Goal: Information Seeking & Learning: Learn about a topic

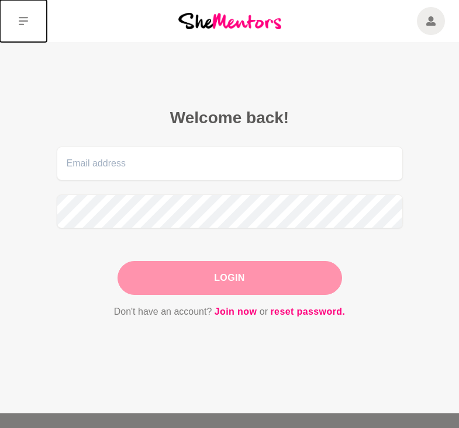
click at [22, 20] on icon at bounding box center [23, 20] width 9 height 9
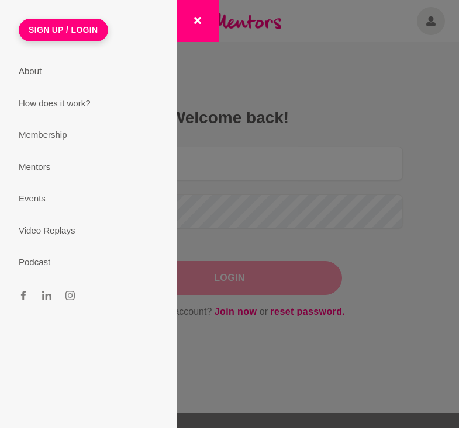
click at [44, 106] on link "How does it work?" at bounding box center [88, 104] width 167 height 32
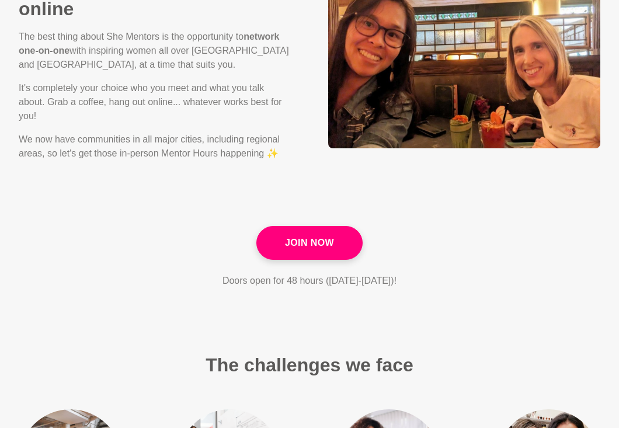
scroll to position [1567, 0]
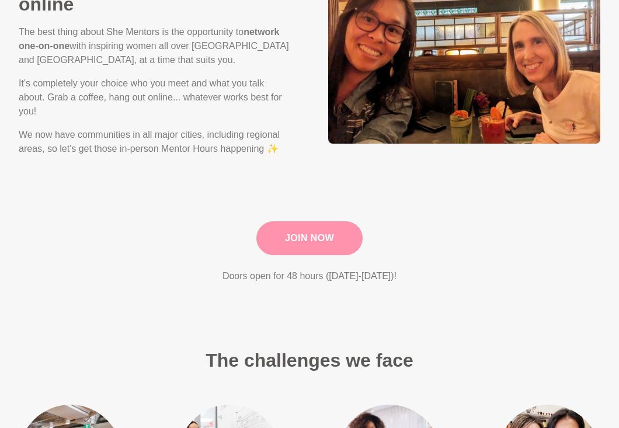
click at [283, 235] on link "Join Now" at bounding box center [309, 238] width 106 height 34
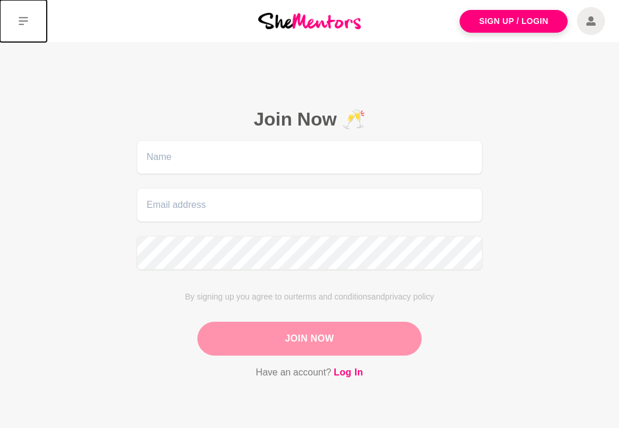
click at [33, 19] on button at bounding box center [23, 21] width 47 height 42
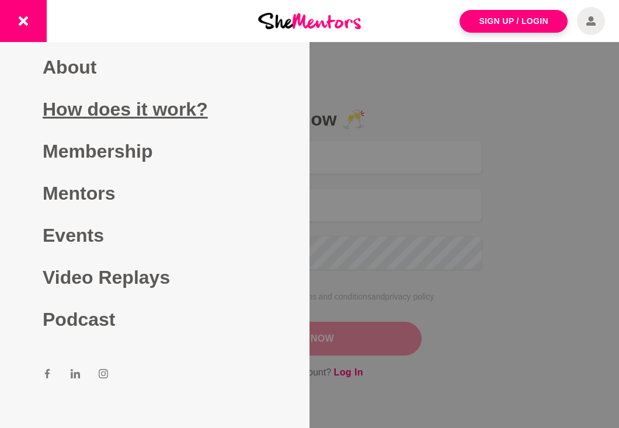
click at [76, 113] on link "How does it work?" at bounding box center [155, 109] width 224 height 42
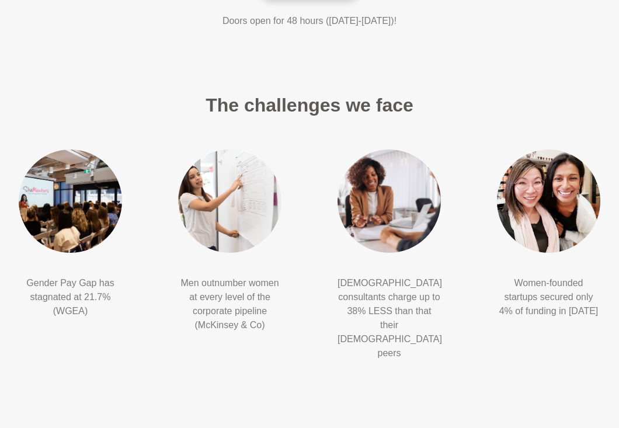
scroll to position [1838, 0]
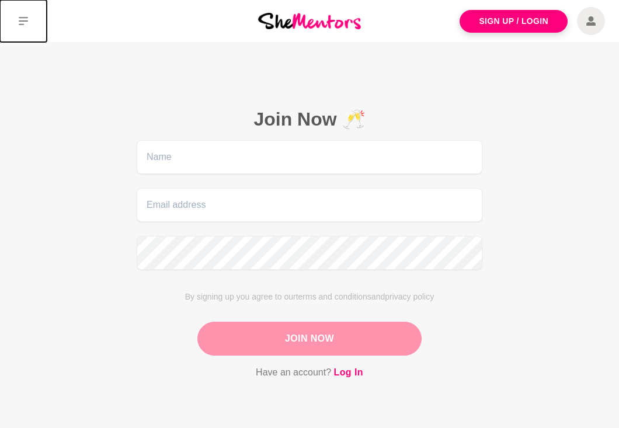
click at [27, 19] on icon at bounding box center [23, 20] width 9 height 9
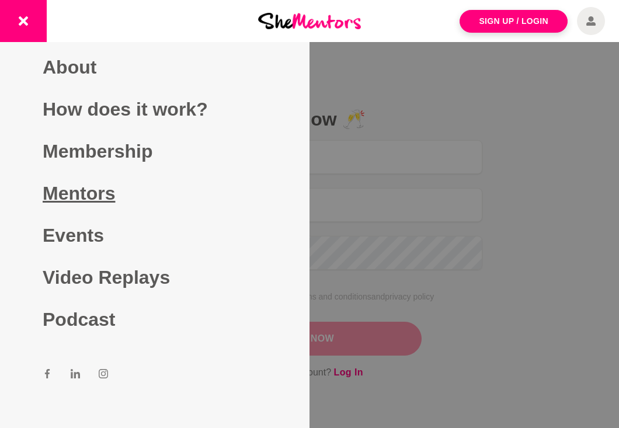
click at [95, 195] on link "Mentors" at bounding box center [155, 193] width 224 height 42
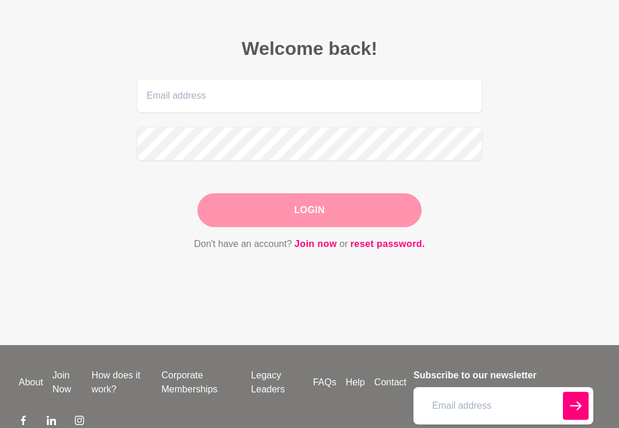
scroll to position [142, 0]
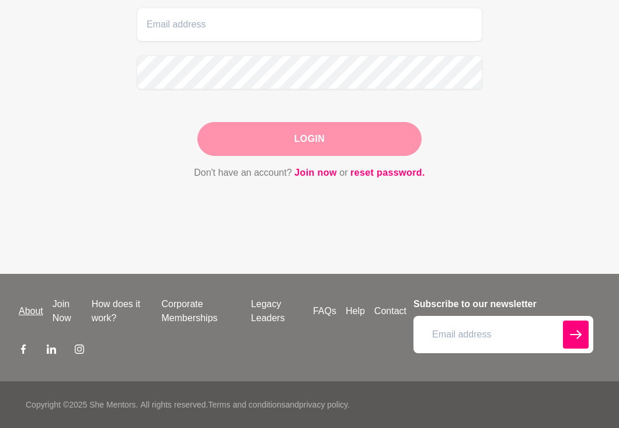
click at [30, 311] on link "About" at bounding box center [31, 311] width 34 height 14
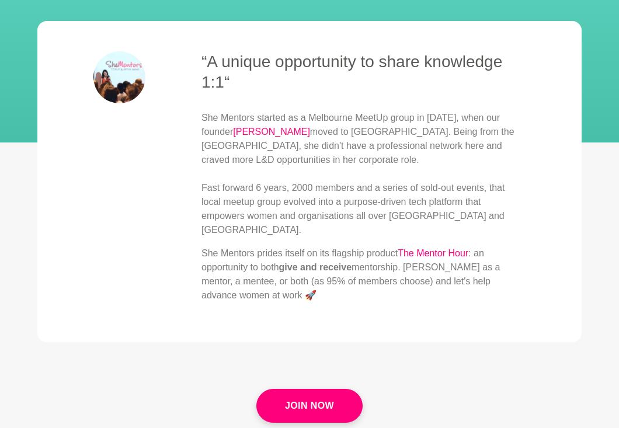
scroll to position [155, 0]
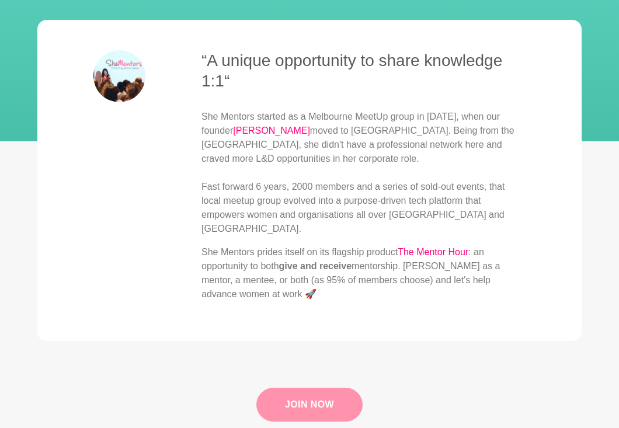
click at [336, 388] on link "Join Now" at bounding box center [309, 405] width 106 height 34
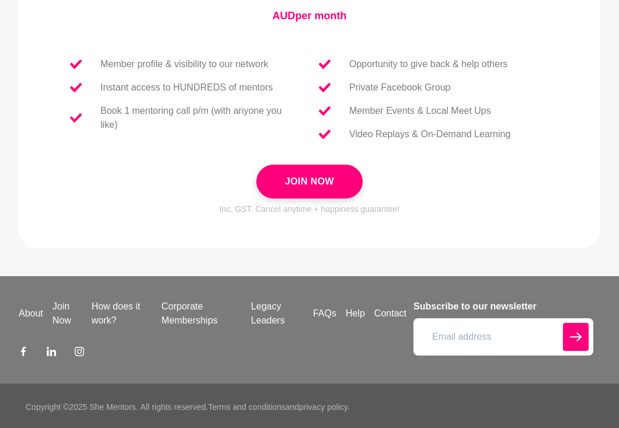
scroll to position [561, 0]
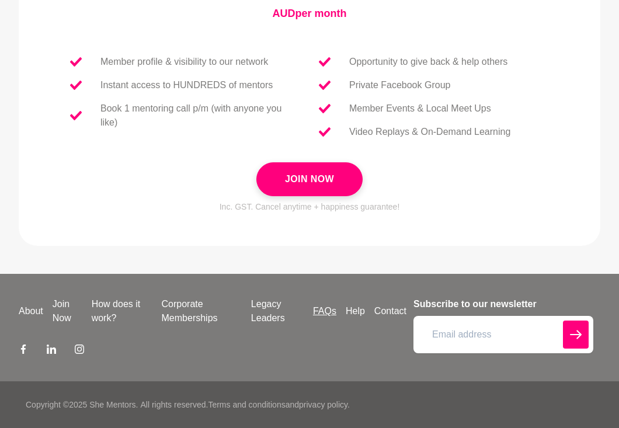
click at [331, 310] on link "FAQs" at bounding box center [324, 311] width 33 height 14
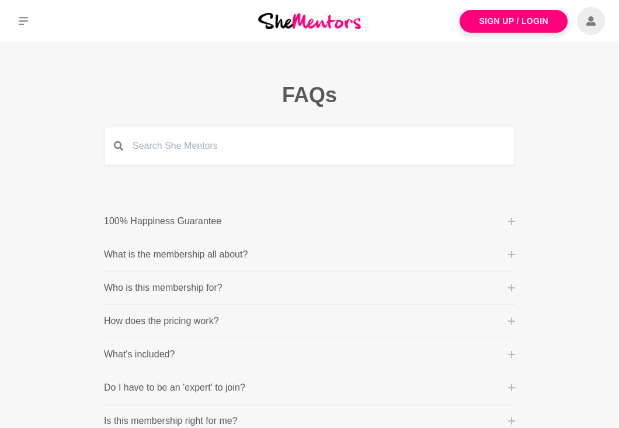
click at [202, 319] on p "How does the pricing work?" at bounding box center [161, 321] width 115 height 14
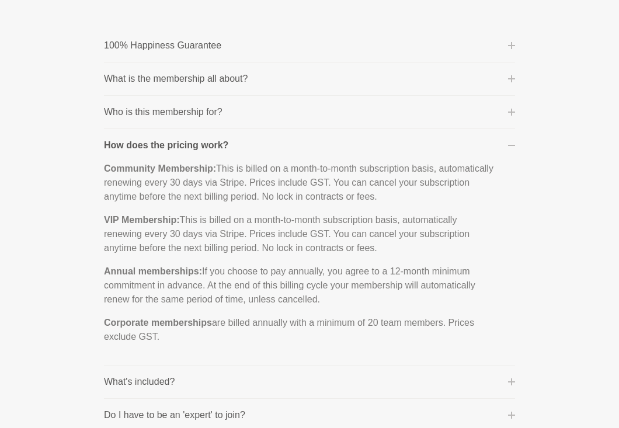
scroll to position [177, 0]
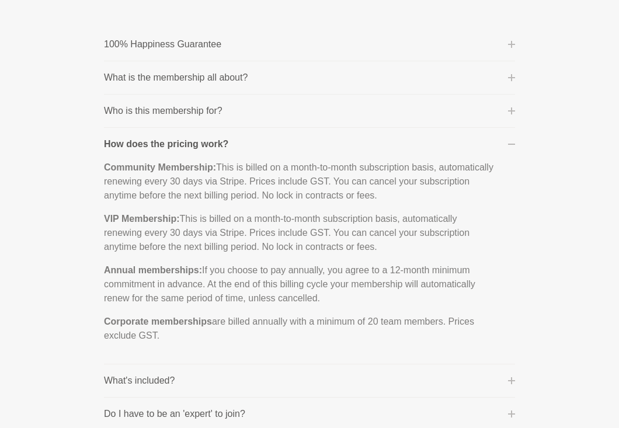
click at [249, 78] on button "What is the membership all about?" at bounding box center [309, 78] width 411 height 14
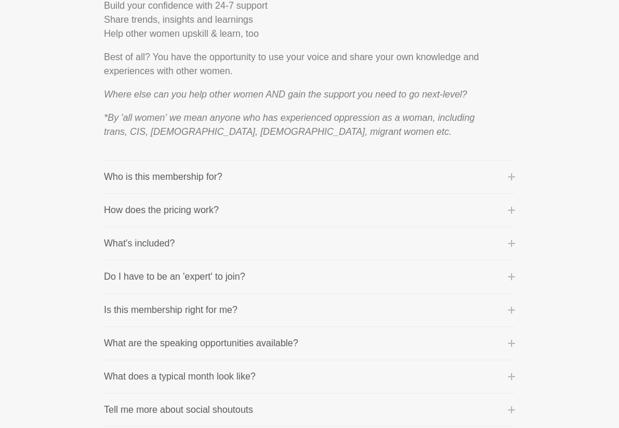
scroll to position [516, 0]
click at [197, 174] on p "Who is this membership for?" at bounding box center [163, 176] width 119 height 14
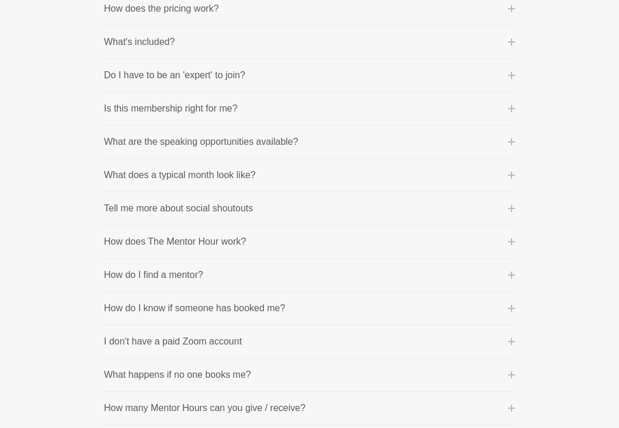
click at [218, 135] on p "What are the speaking opportunities available?" at bounding box center [201, 142] width 195 height 14
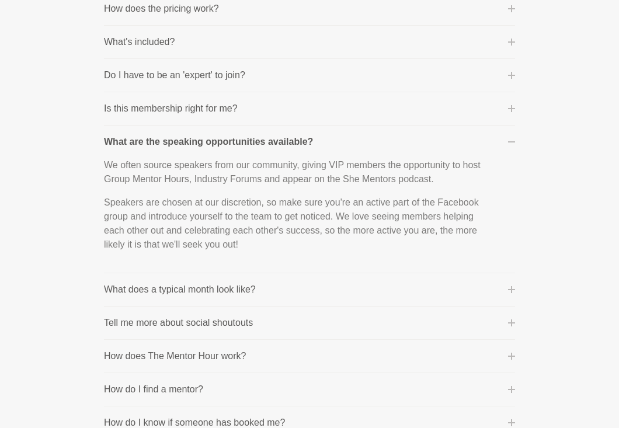
click at [224, 105] on p "Is this membership right for me?" at bounding box center [171, 109] width 134 height 14
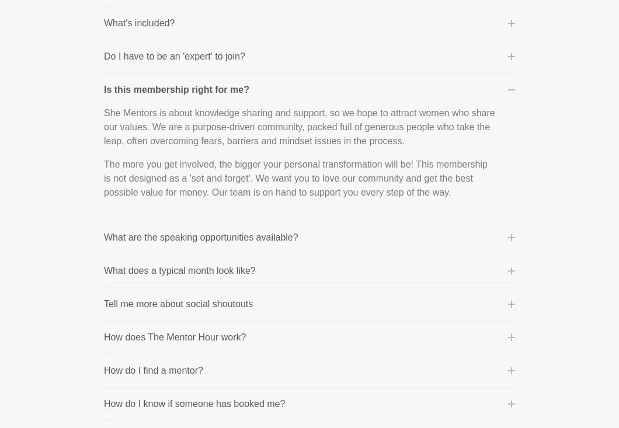
scroll to position [332, 0]
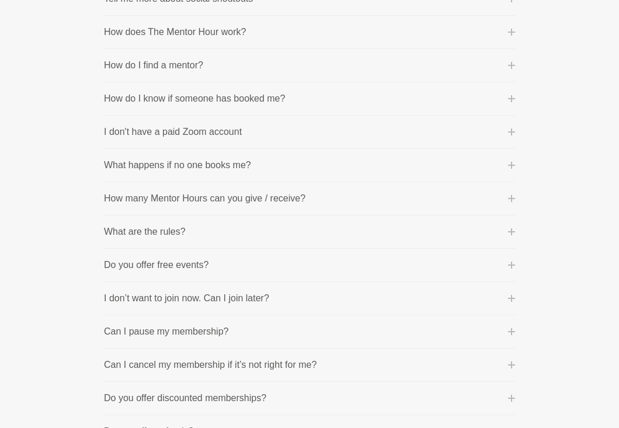
click at [196, 166] on p "What happens if no one books me?" at bounding box center [177, 165] width 147 height 14
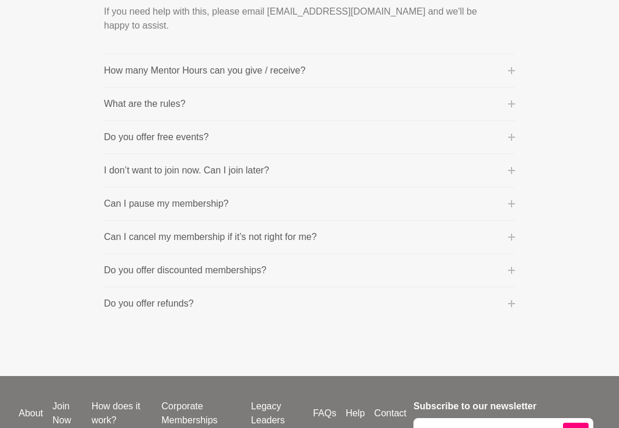
scroll to position [789, 0]
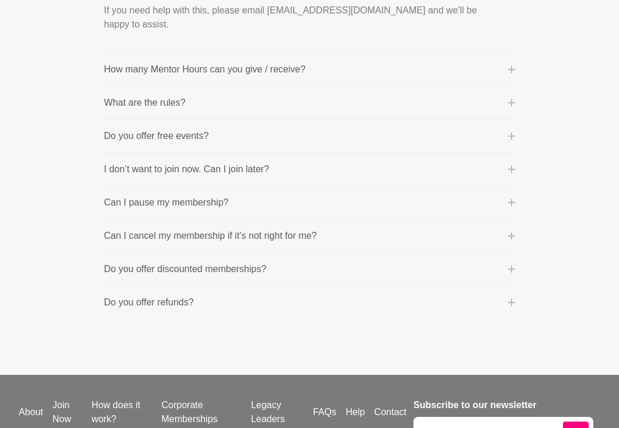
click at [206, 131] on p "Do you offer free events?" at bounding box center [156, 136] width 105 height 14
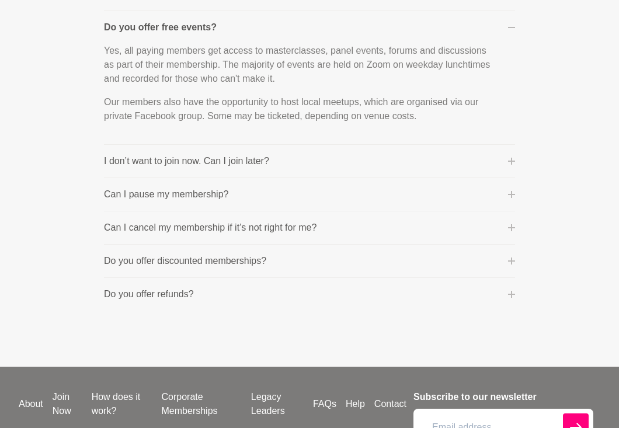
scroll to position [762, 0]
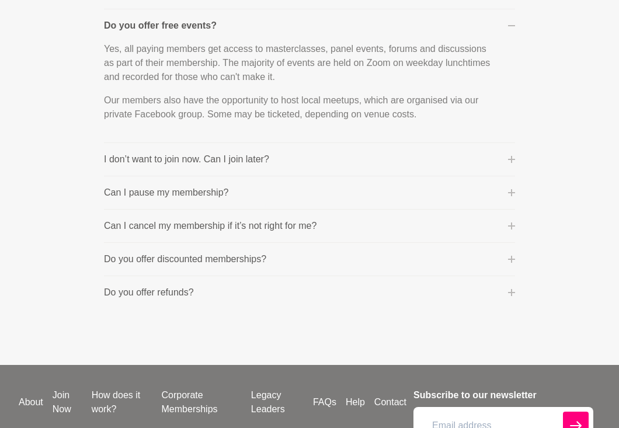
click at [182, 224] on p "Can I cancel my membership if it’s not right for me?" at bounding box center [210, 226] width 213 height 14
